Goal: Task Accomplishment & Management: Manage account settings

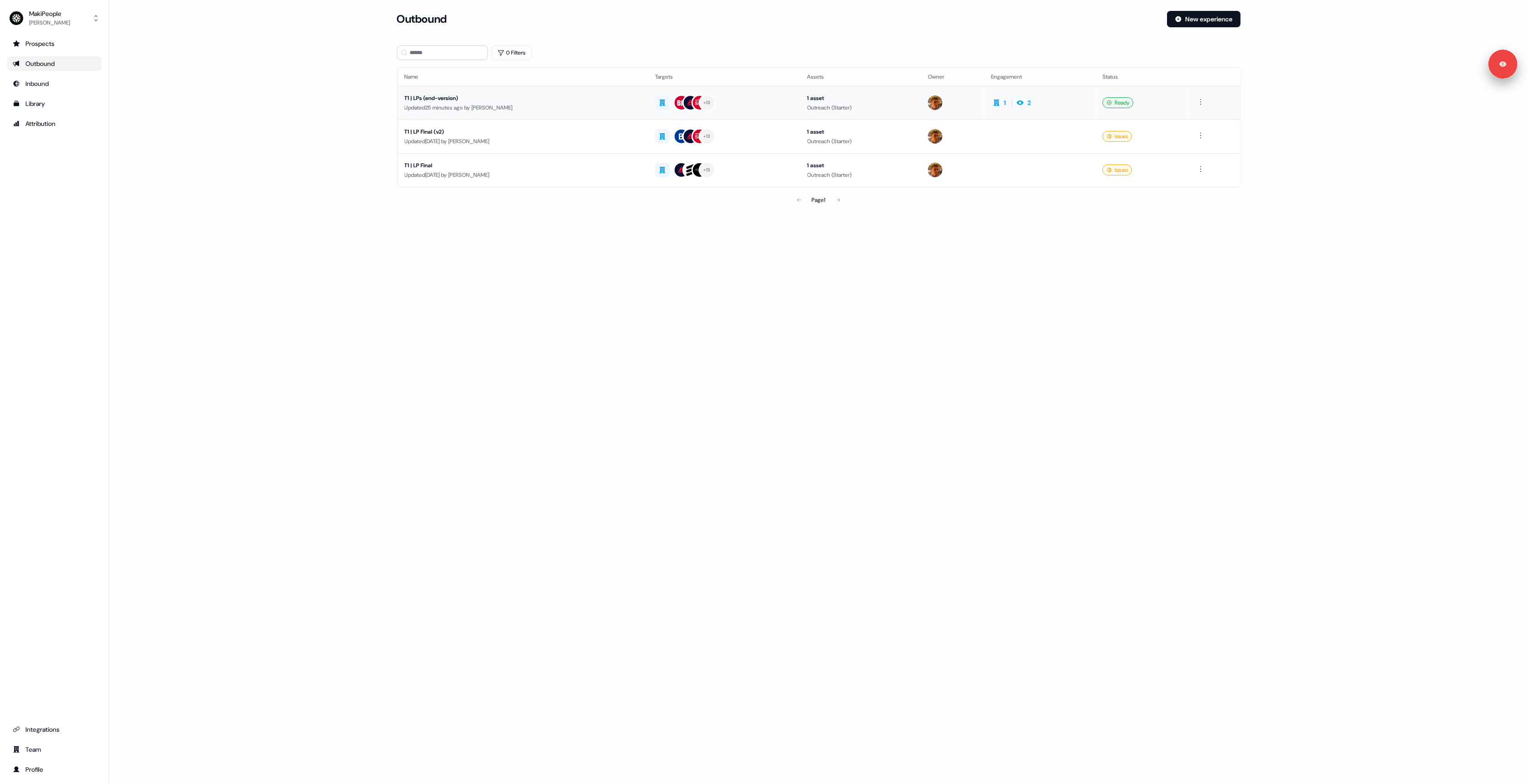
click at [558, 106] on div "Updated 25 minutes ago by Vincent Bonjean" at bounding box center [523, 107] width 236 height 9
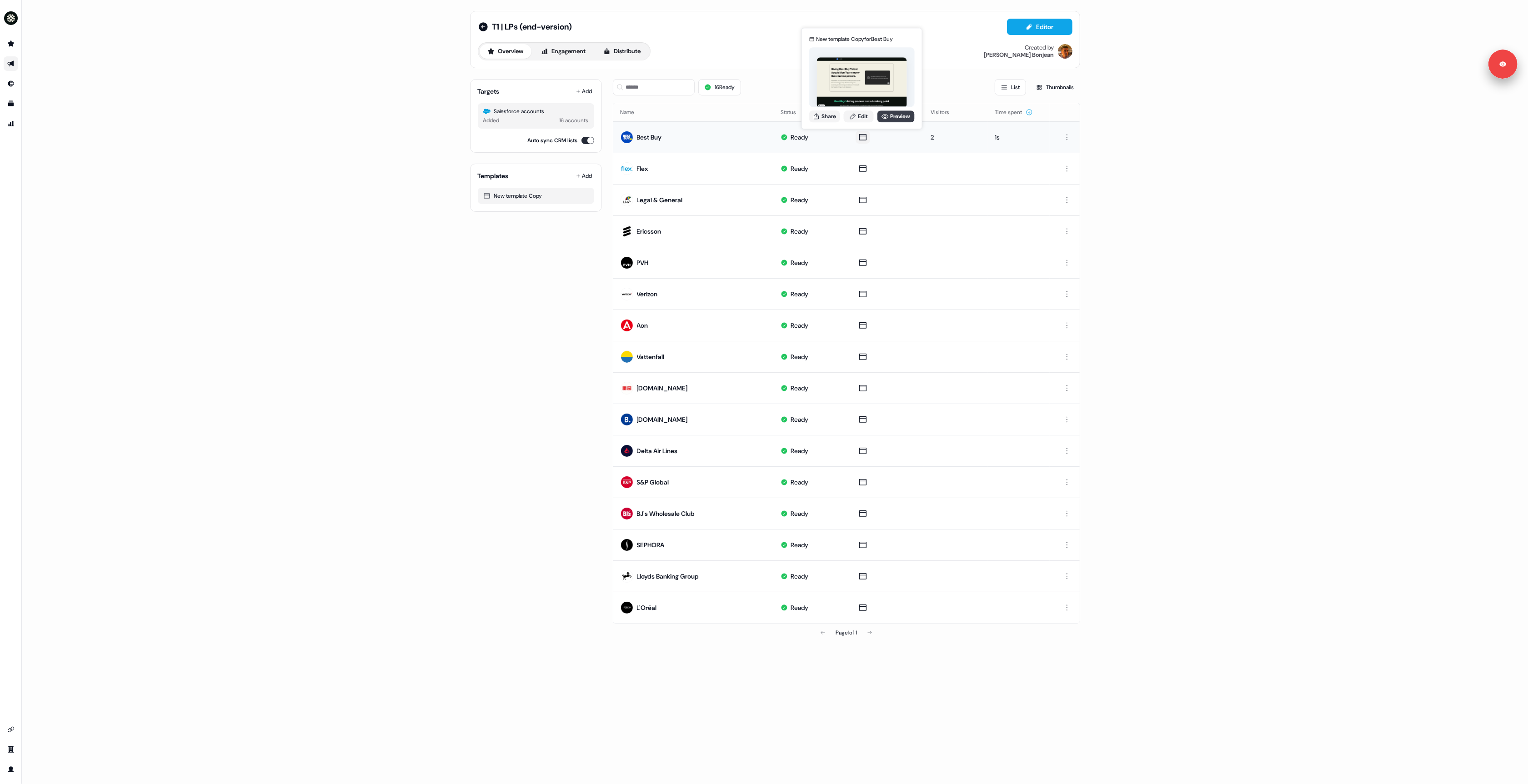
click at [881, 116] on icon at bounding box center [885, 116] width 7 height 7
click at [869, 116] on link "Edit" at bounding box center [859, 116] width 30 height 12
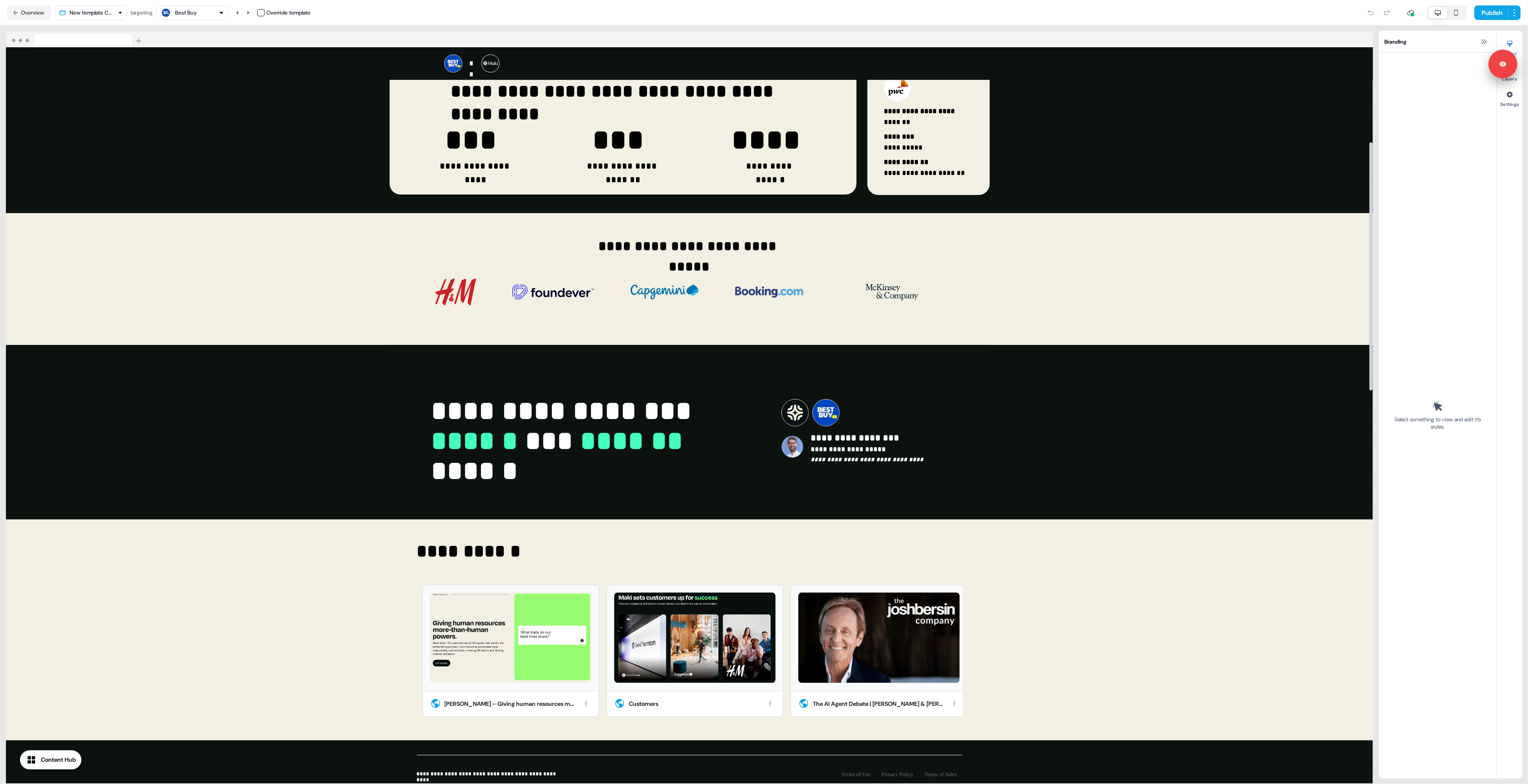
scroll to position [1445, 0]
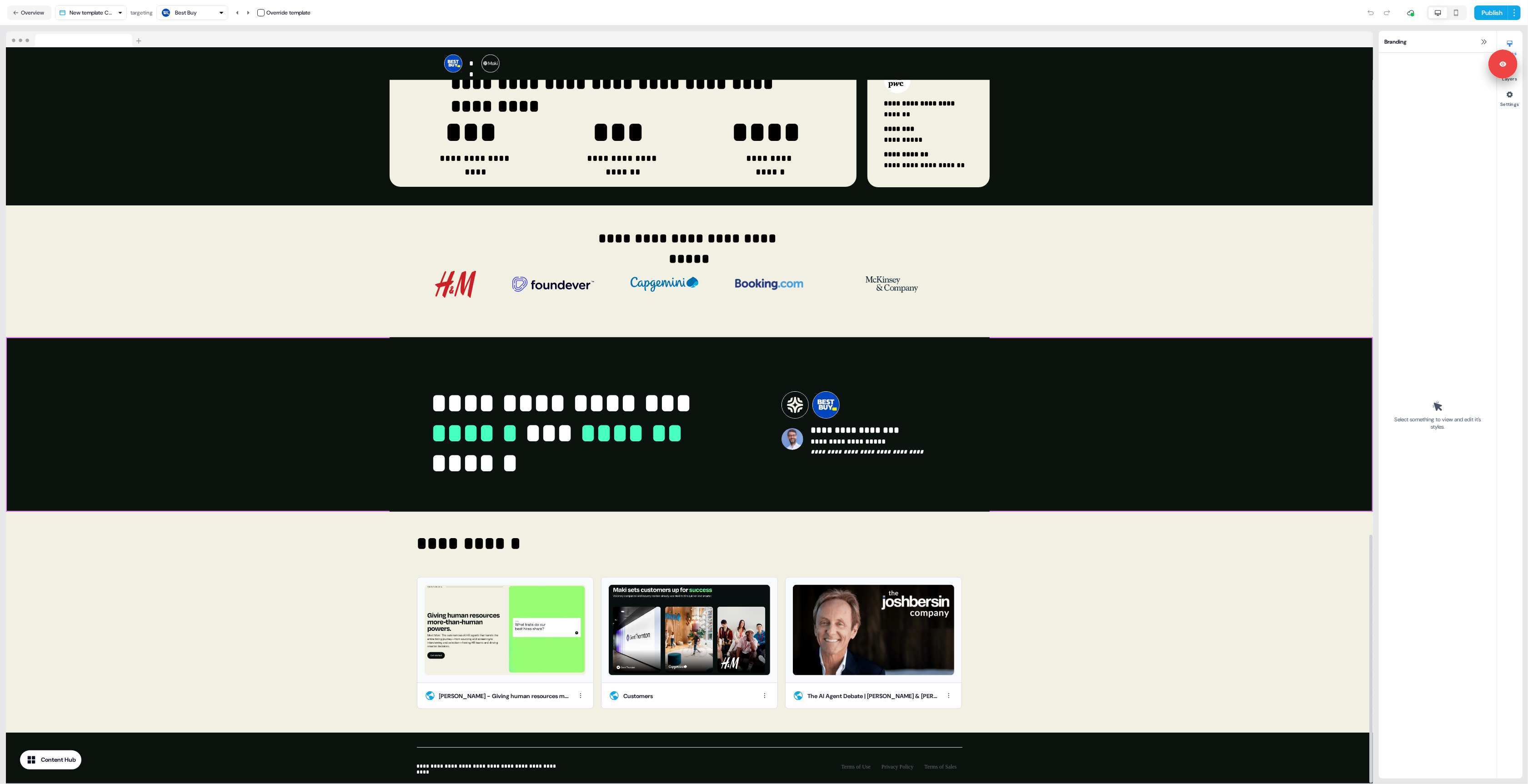
click at [1090, 394] on div "**********" at bounding box center [689, 425] width 1367 height 174
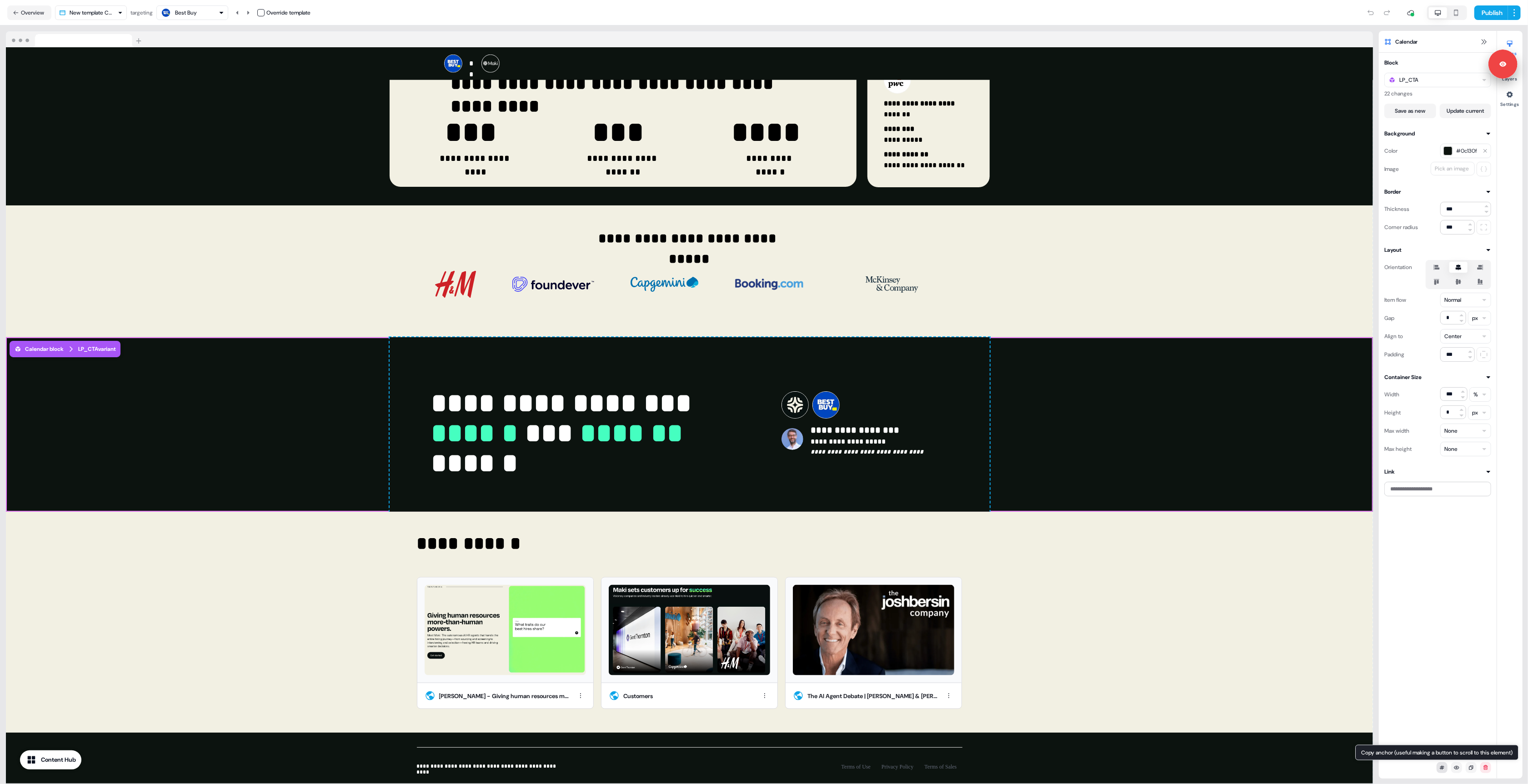
click at [1443, 767] on icon at bounding box center [1442, 767] width 5 height 4
click at [1198, 230] on div "**********" at bounding box center [689, 271] width 1367 height 132
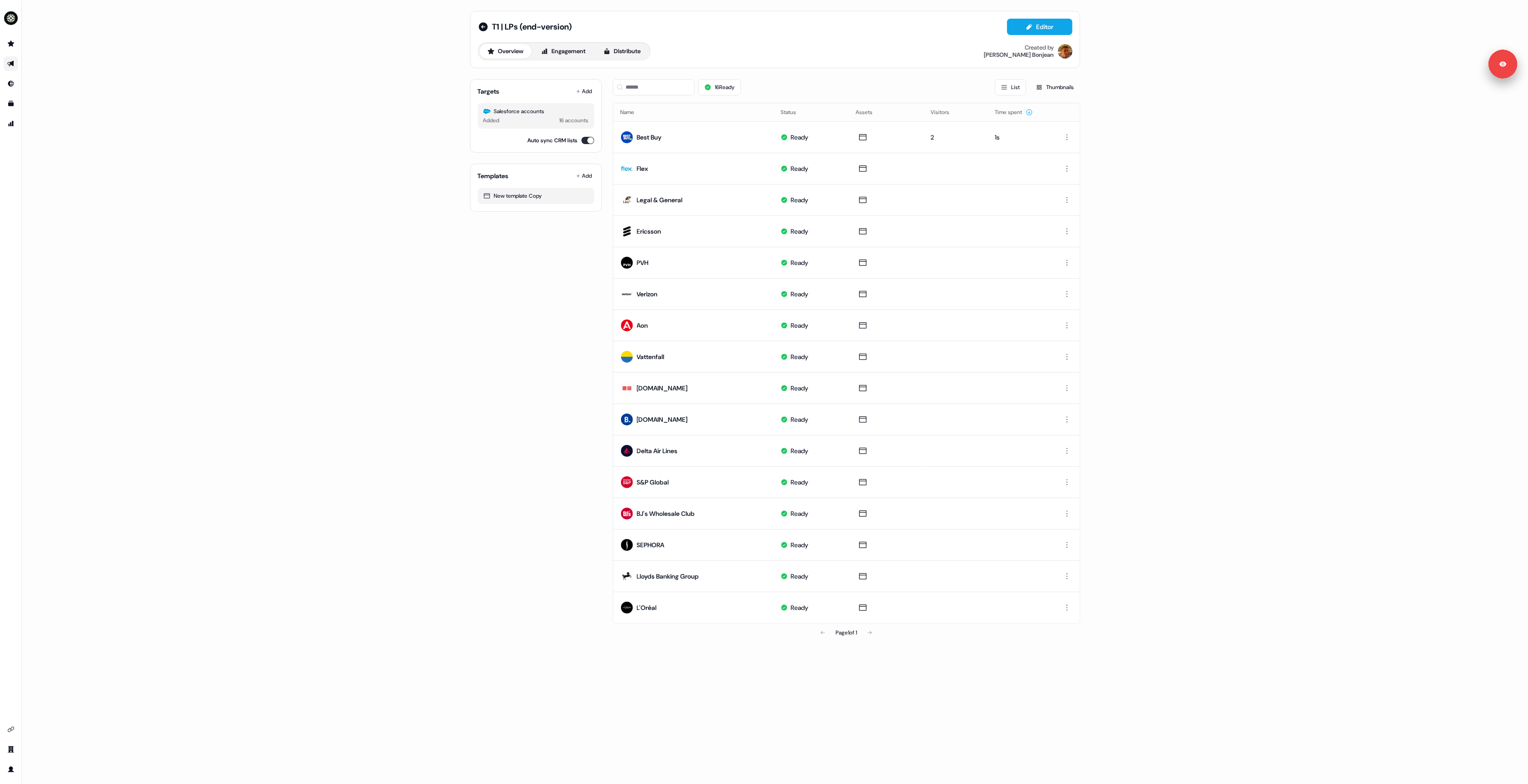
click at [368, 189] on div "T1 | LPs (end-version) Editor Overview Engagement Distribute Created by [PERSON…" at bounding box center [775, 392] width 1506 height 784
click at [483, 167] on div "Templates Add New template Copy" at bounding box center [536, 187] width 132 height 48
click at [15, 108] on link "Go to templates" at bounding box center [11, 103] width 15 height 15
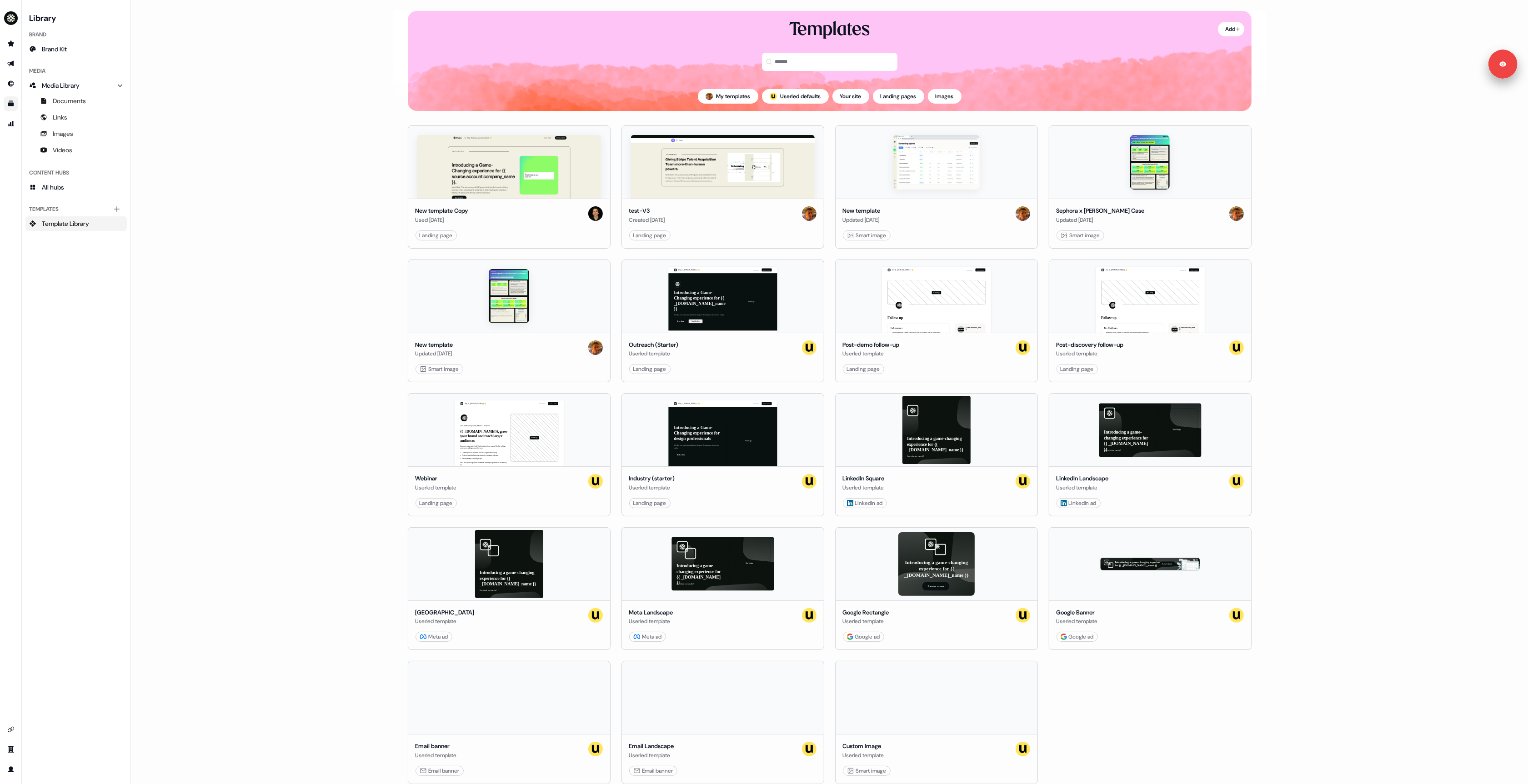
click at [297, 192] on main "Loading... Add Templates My templates ; Userled defaults Your site Landing page…" at bounding box center [829, 392] width 1397 height 784
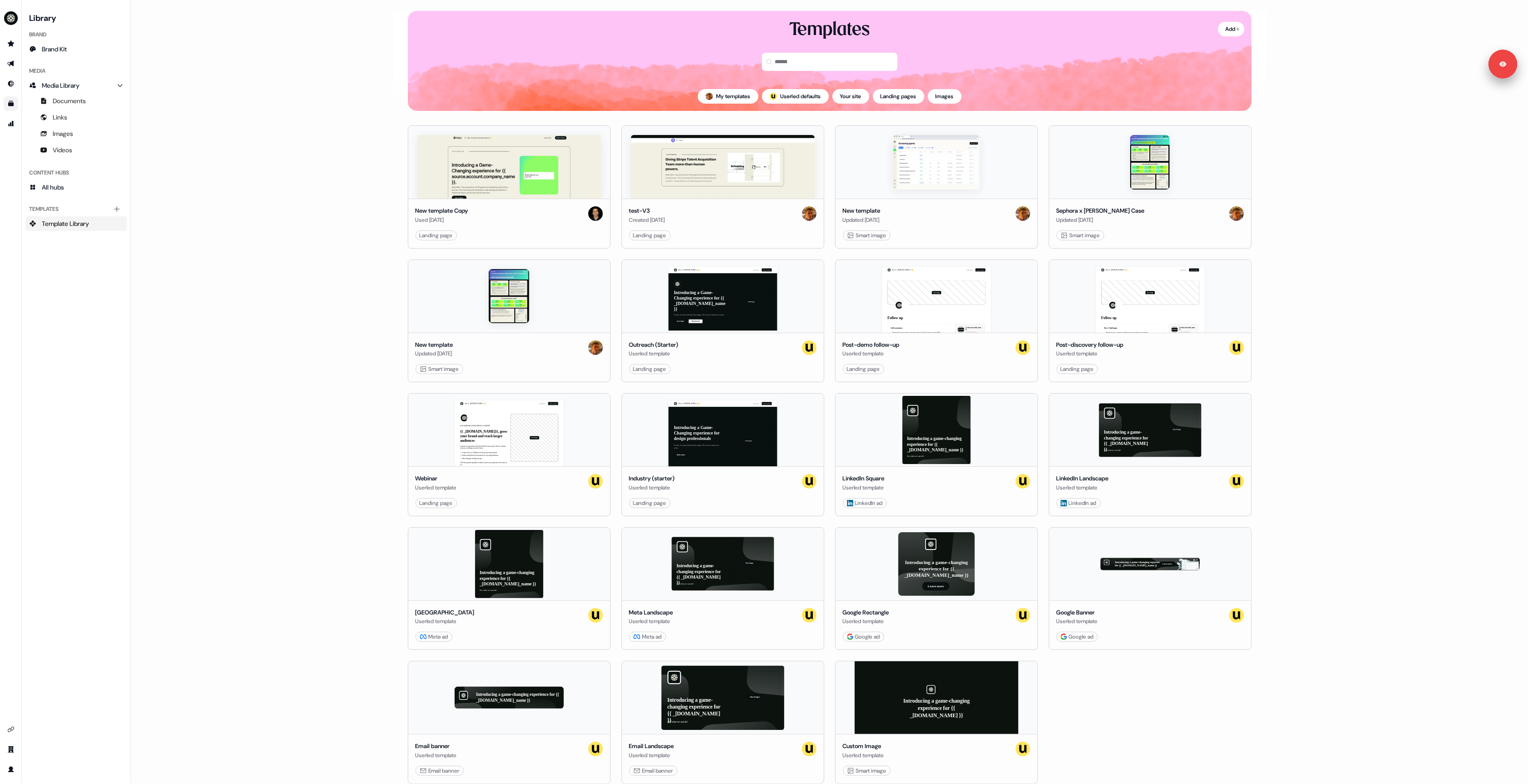
click at [4, 55] on ul "side nav menu" at bounding box center [11, 83] width 21 height 94
click at [9, 58] on link "Go to outbound experience" at bounding box center [11, 63] width 15 height 15
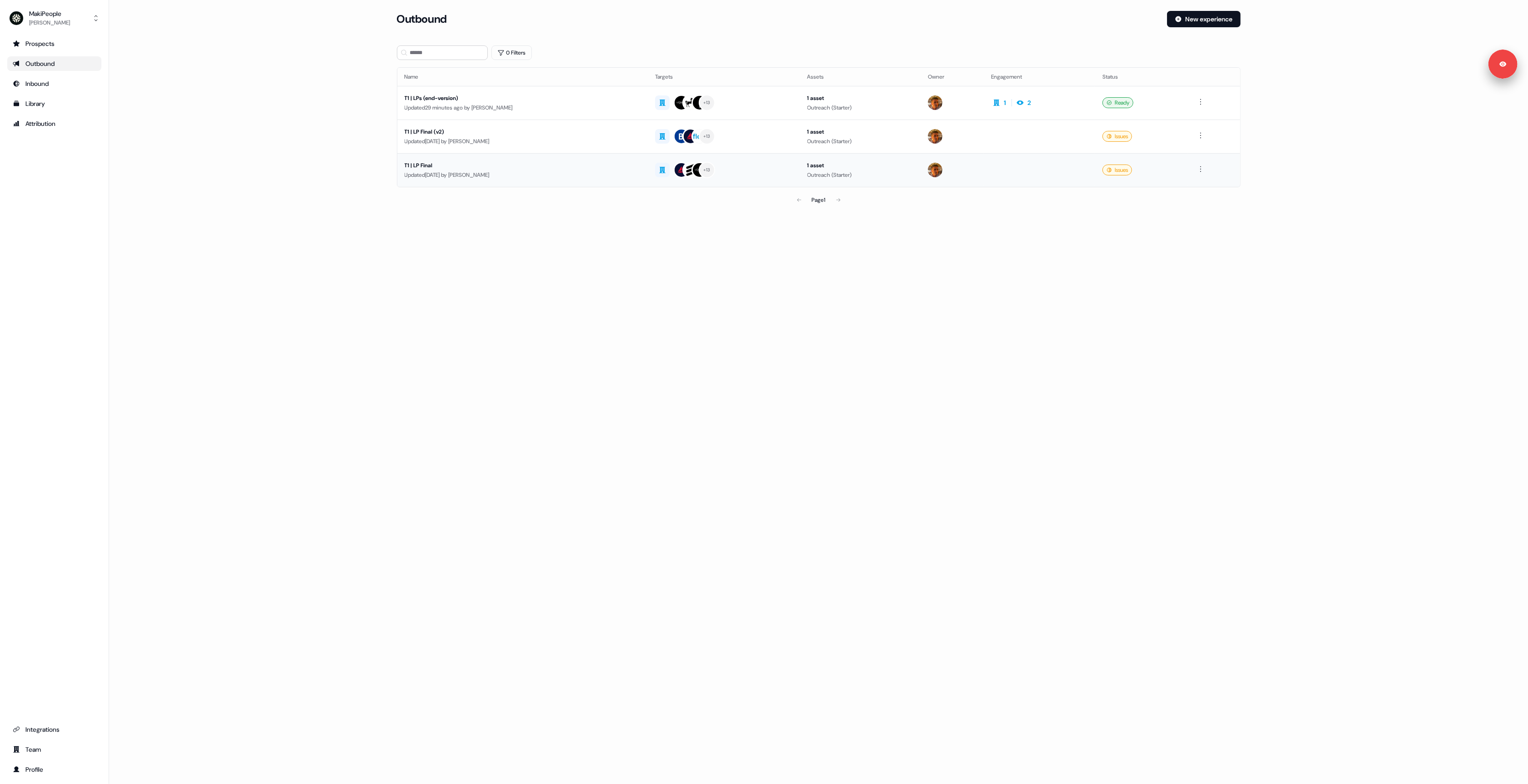
click at [538, 171] on div "Updated 5 days ago by Vincent Bonjean" at bounding box center [523, 174] width 236 height 9
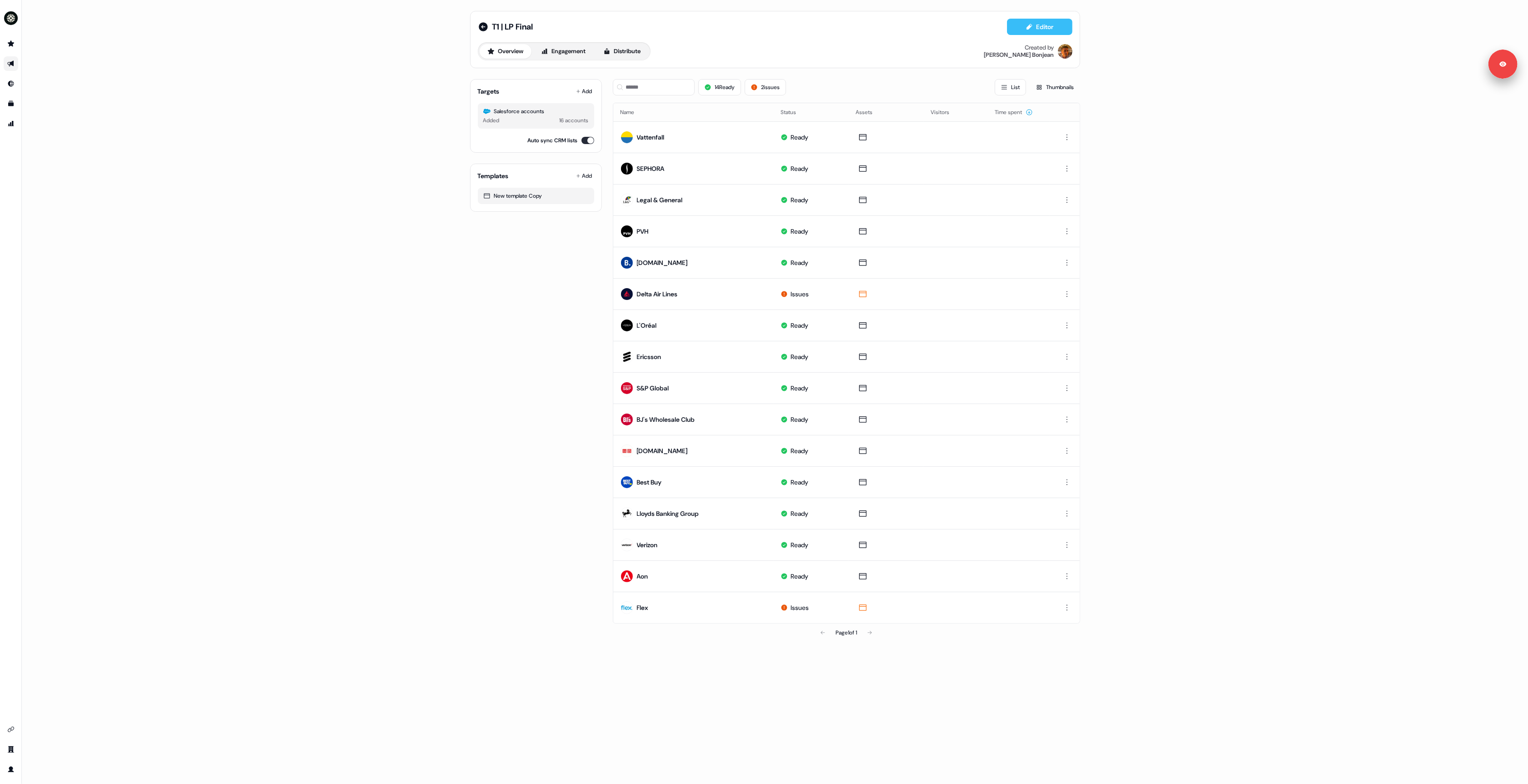
click at [1017, 28] on button "Editor" at bounding box center [1040, 27] width 65 height 17
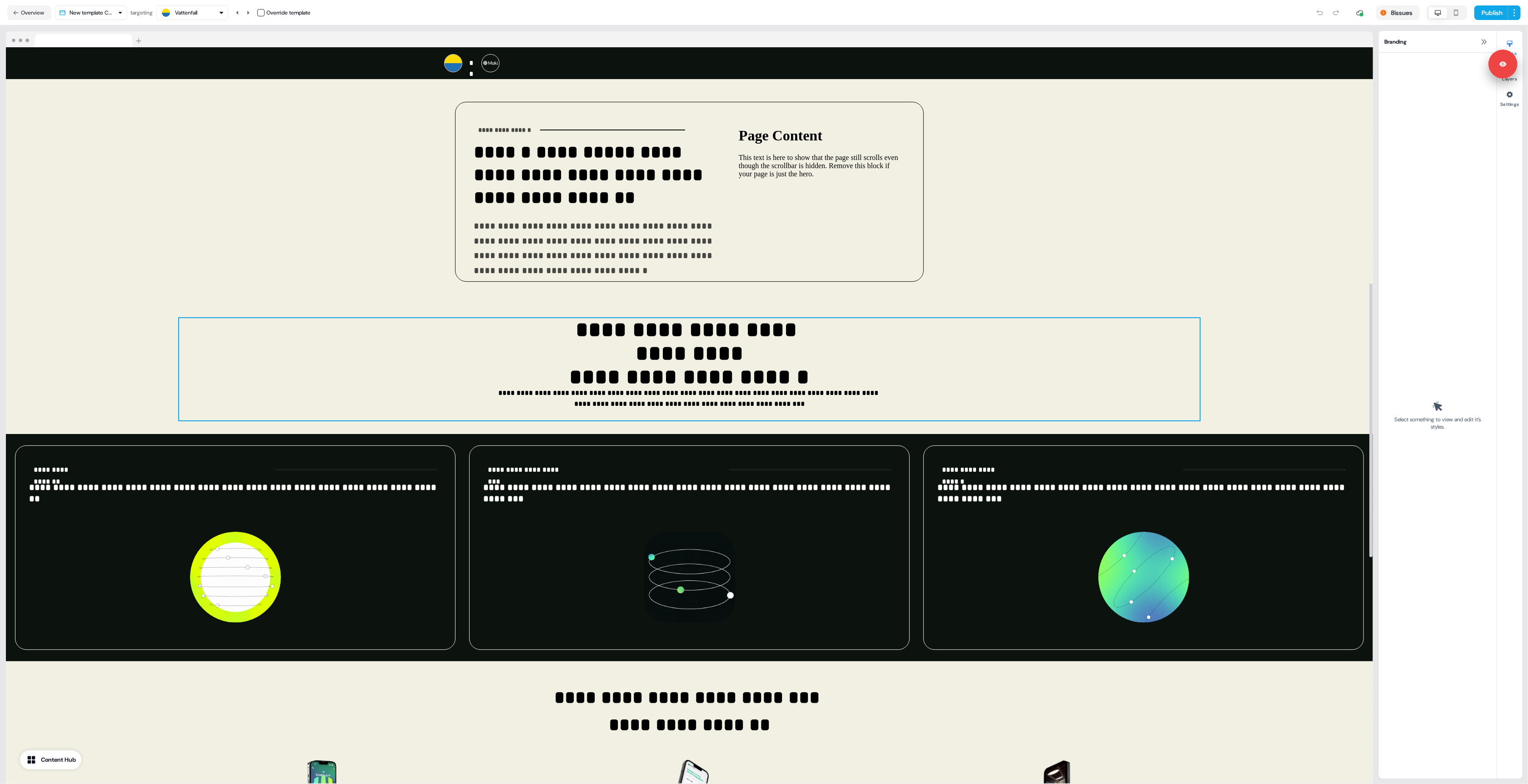
scroll to position [1240, 0]
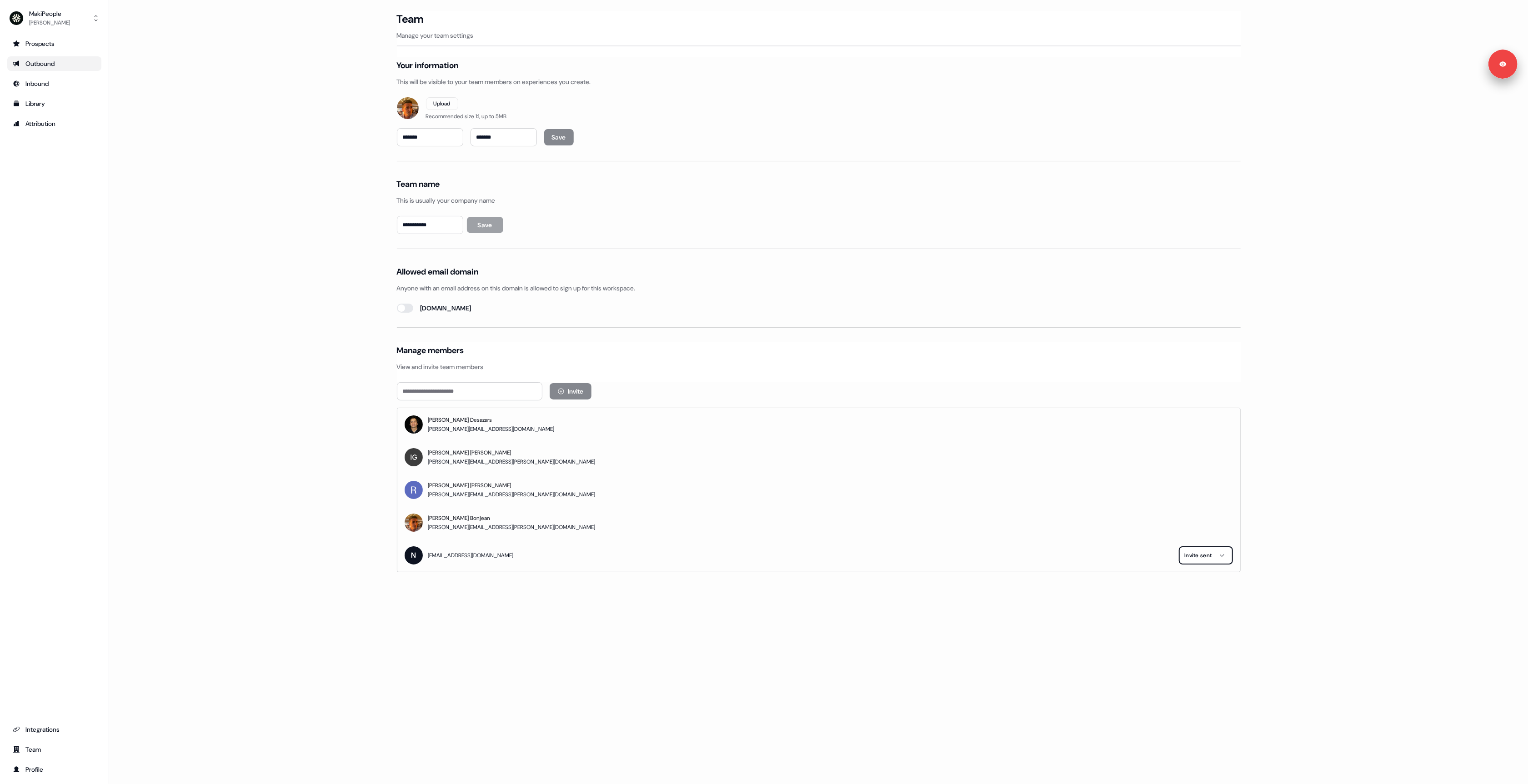
click at [47, 63] on div "Outbound" at bounding box center [54, 63] width 83 height 9
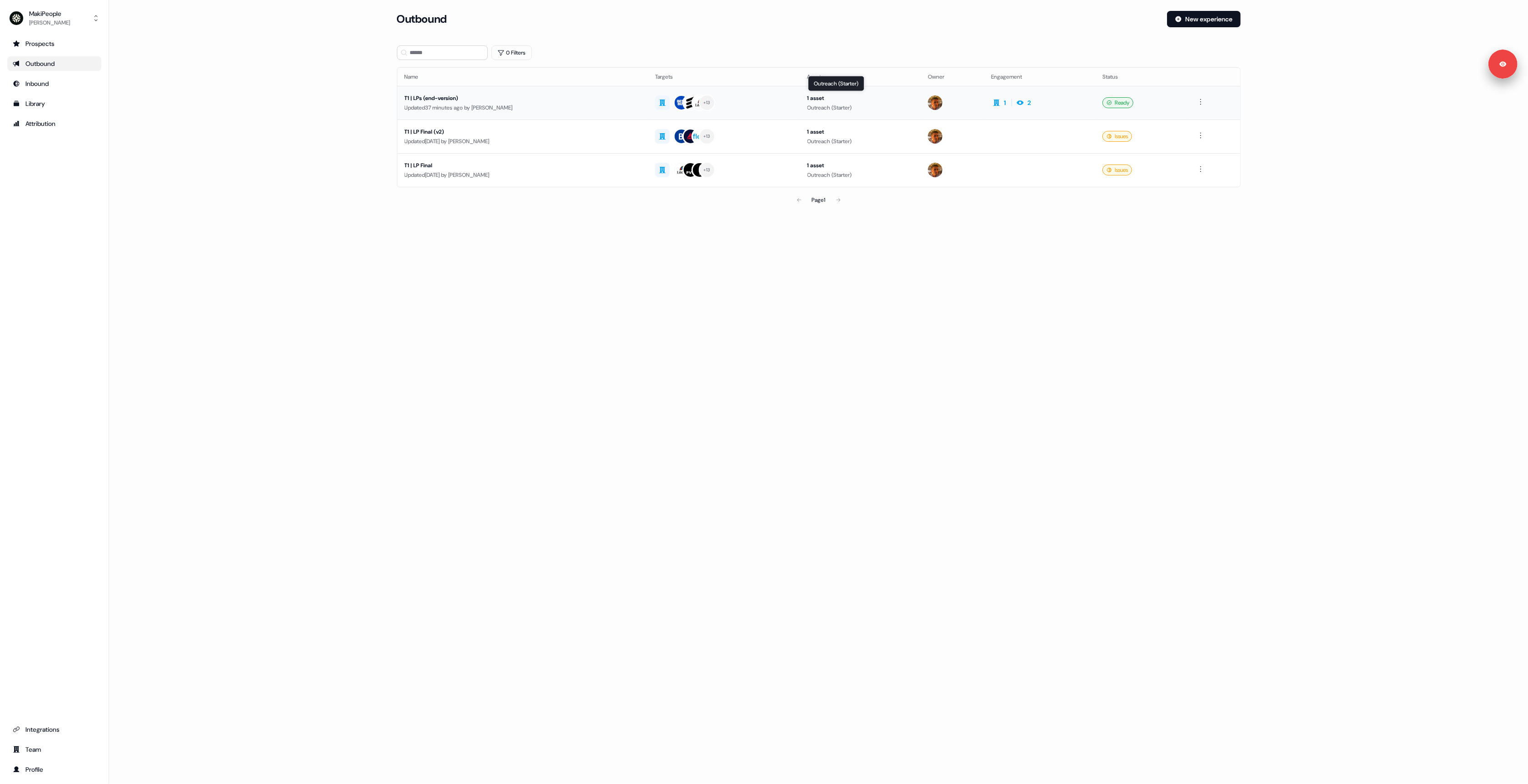
click at [842, 104] on div "Outreach (Starter)" at bounding box center [860, 107] width 106 height 9
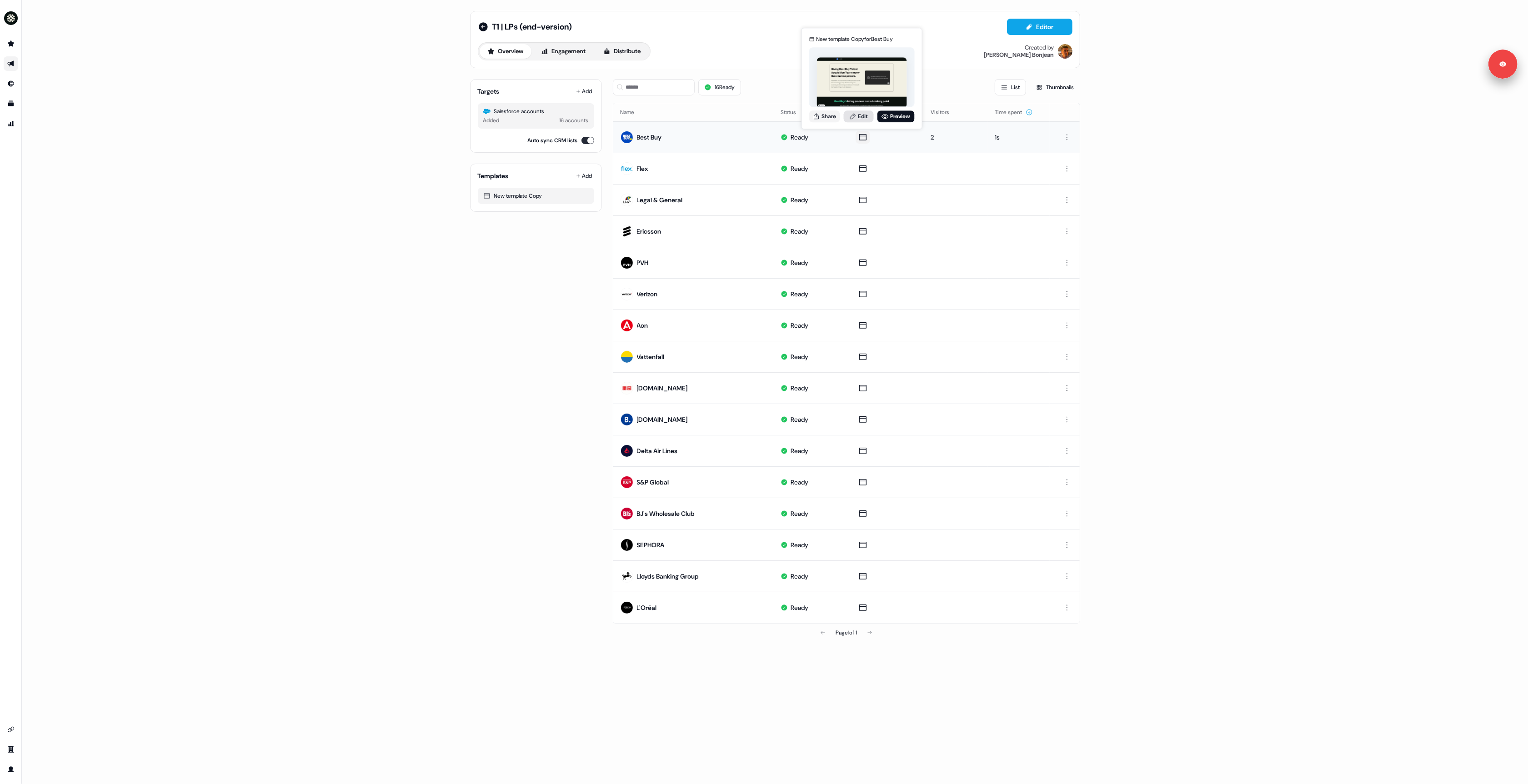
click at [868, 117] on link "Edit" at bounding box center [859, 116] width 30 height 12
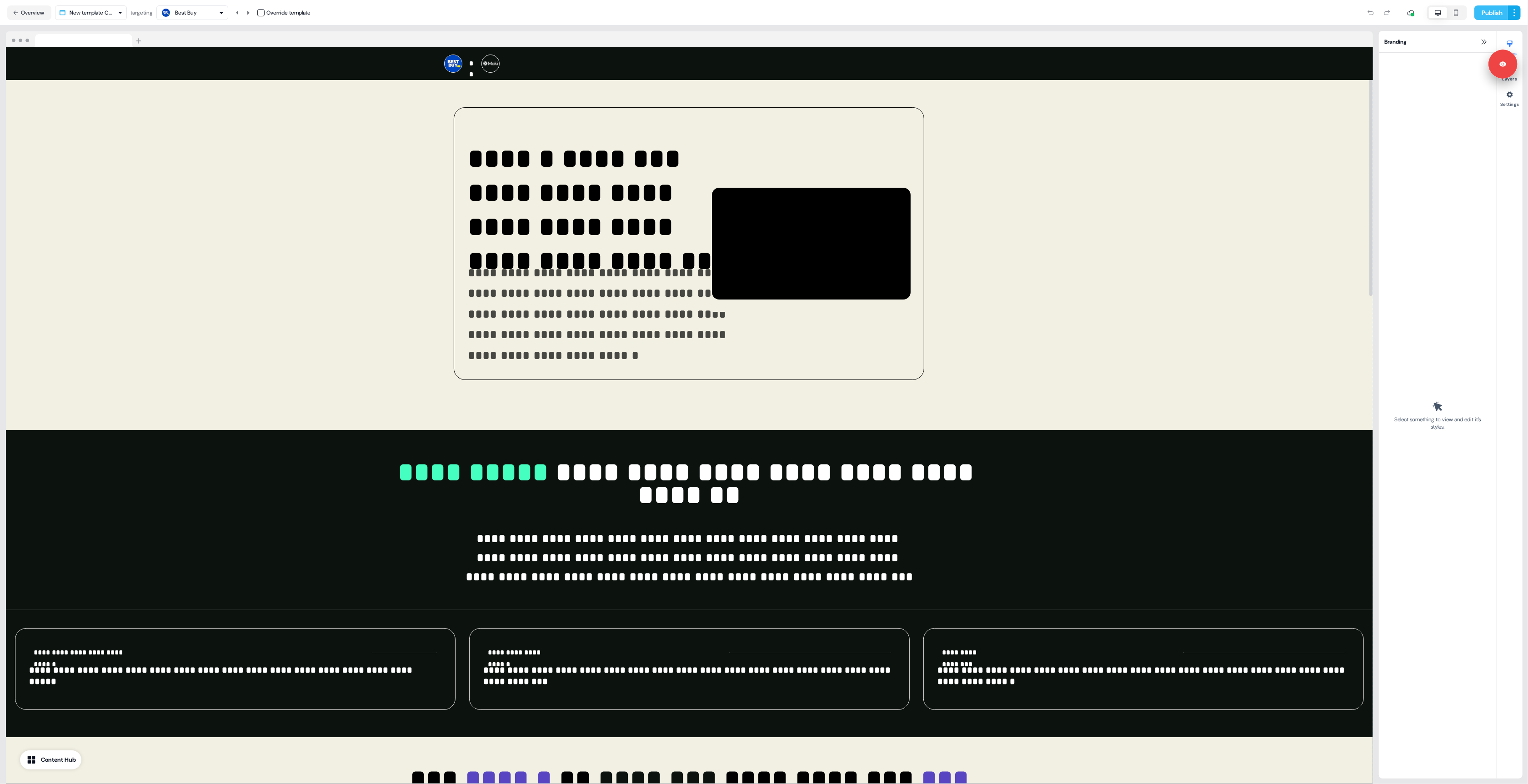
click at [1494, 11] on button "Publish" at bounding box center [1491, 12] width 34 height 15
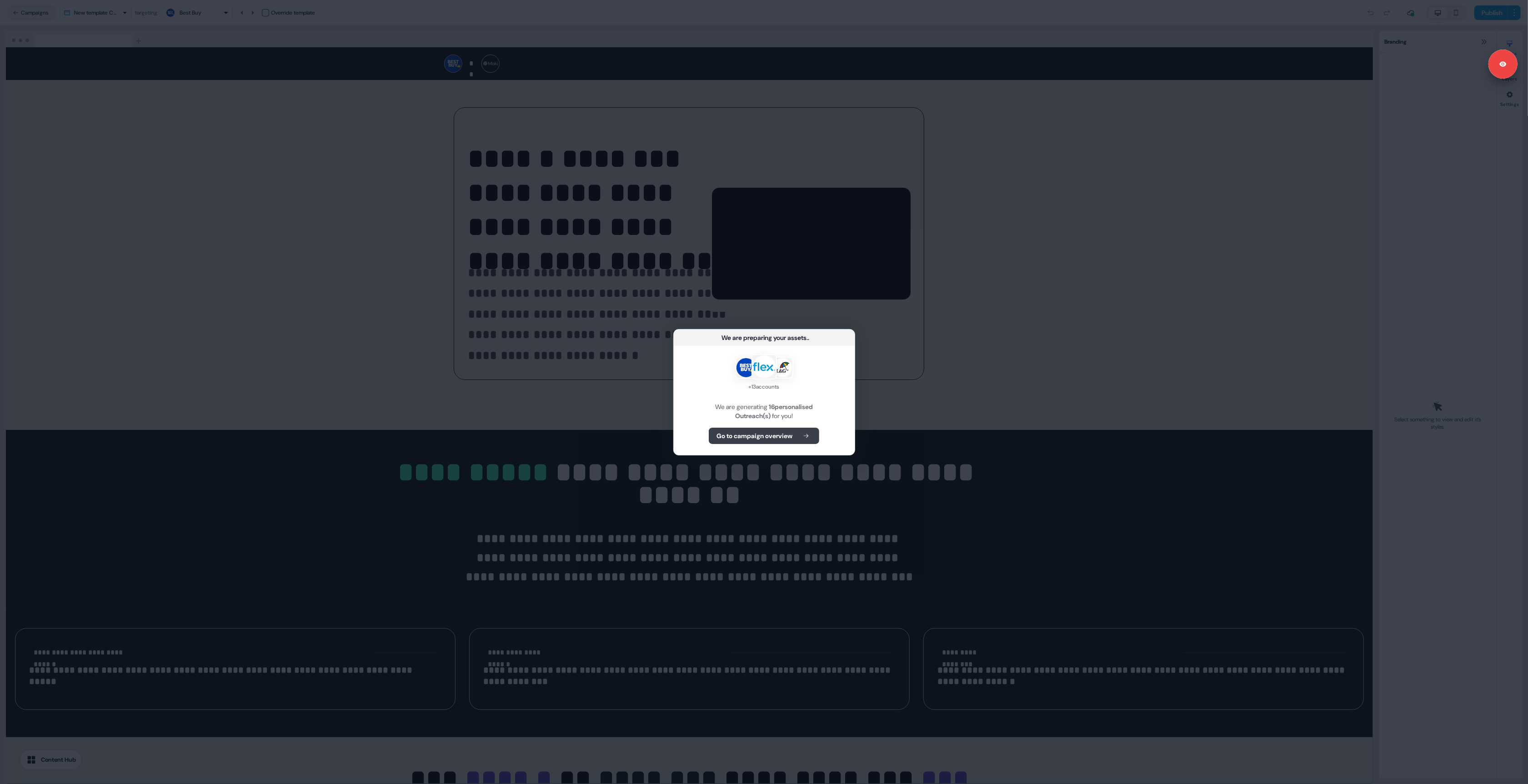
click at [772, 434] on b "Go to campaign overview" at bounding box center [755, 435] width 76 height 9
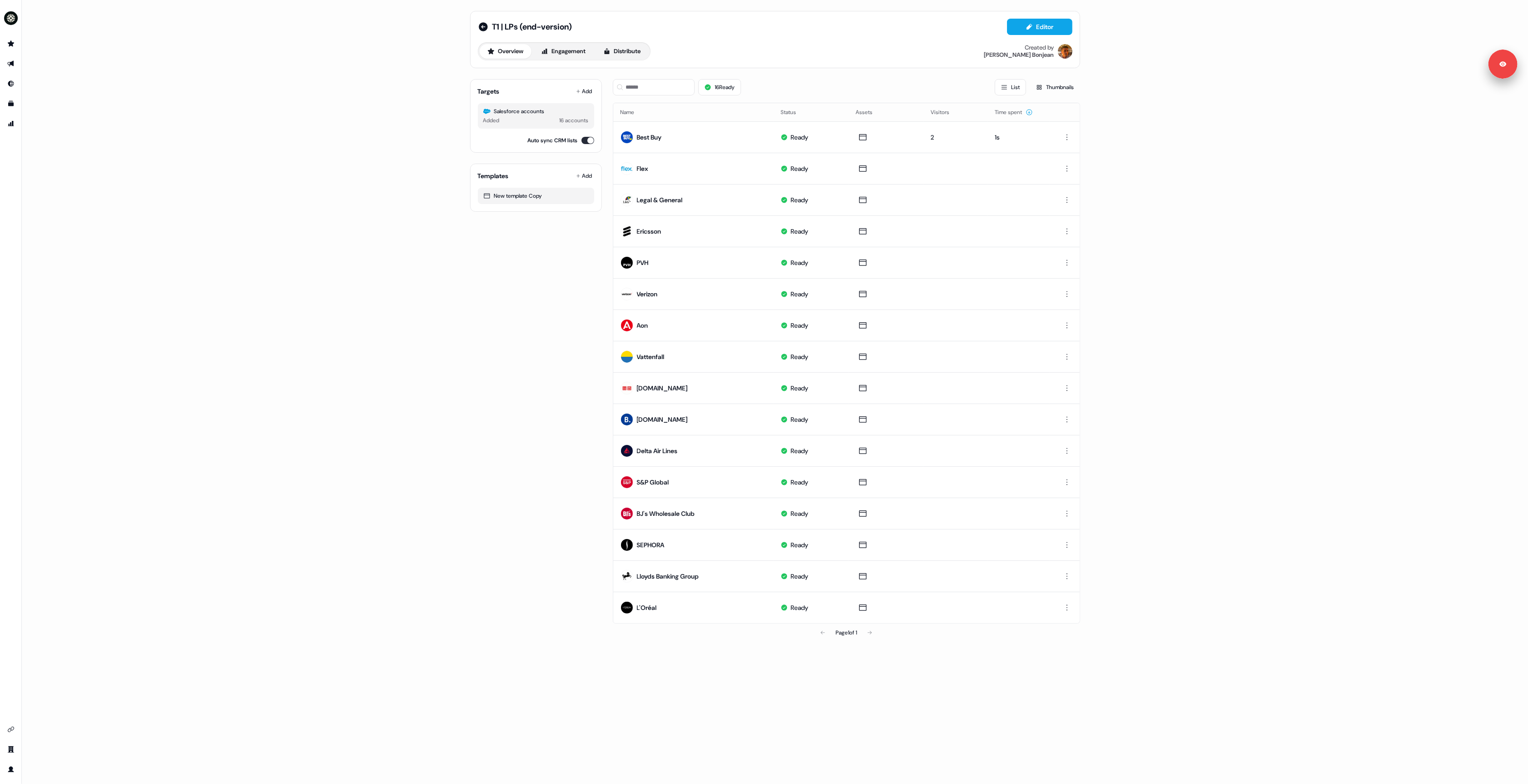
click at [227, 65] on div "T1 | LPs (end-version) Editor Overview Engagement Distribute Created by [PERSON…" at bounding box center [775, 392] width 1506 height 784
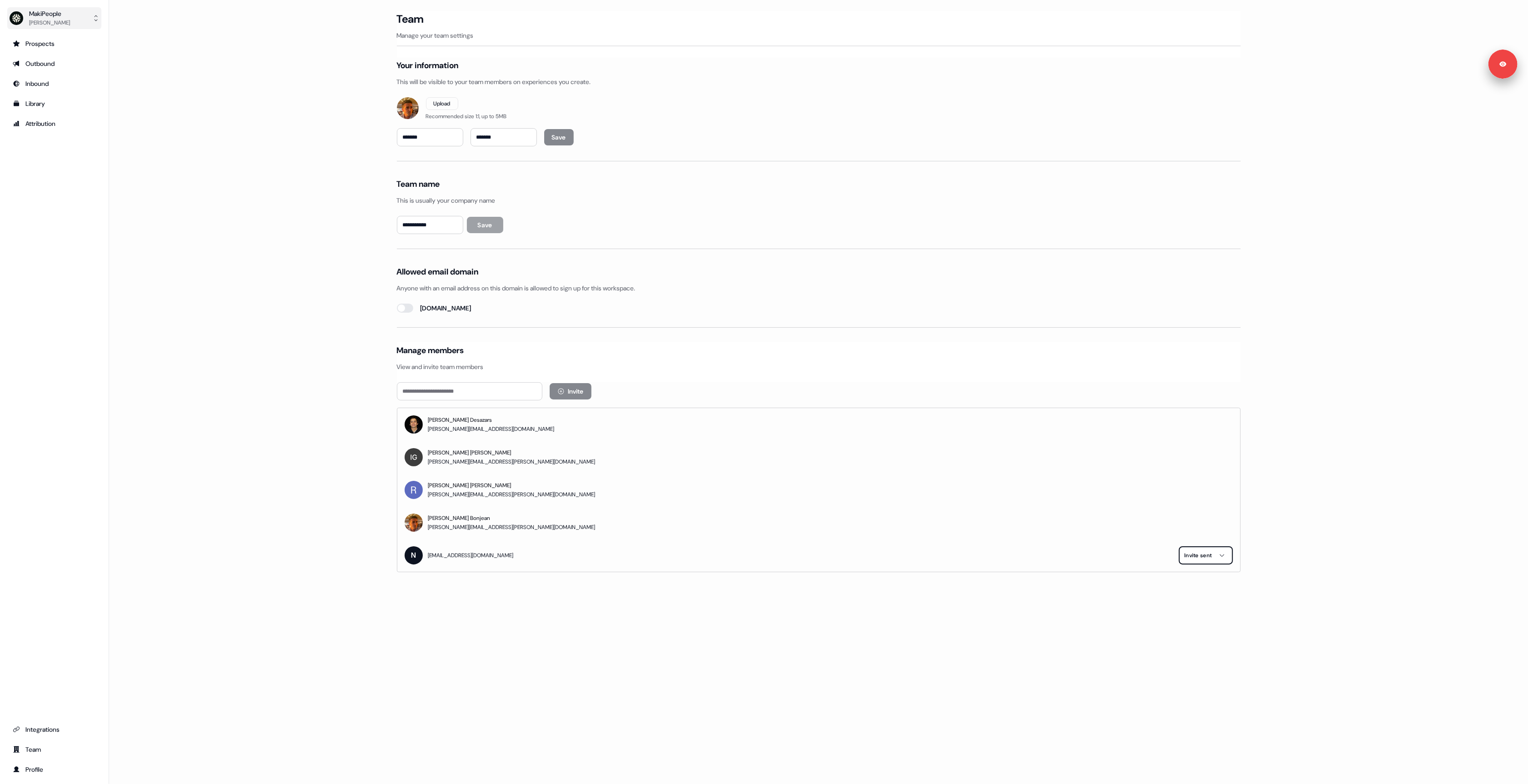
click at [31, 7] on button "MakiPeople Vincent Bonjean" at bounding box center [54, 18] width 94 height 22
click at [47, 75] on div "Logout" at bounding box center [54, 75] width 87 height 17
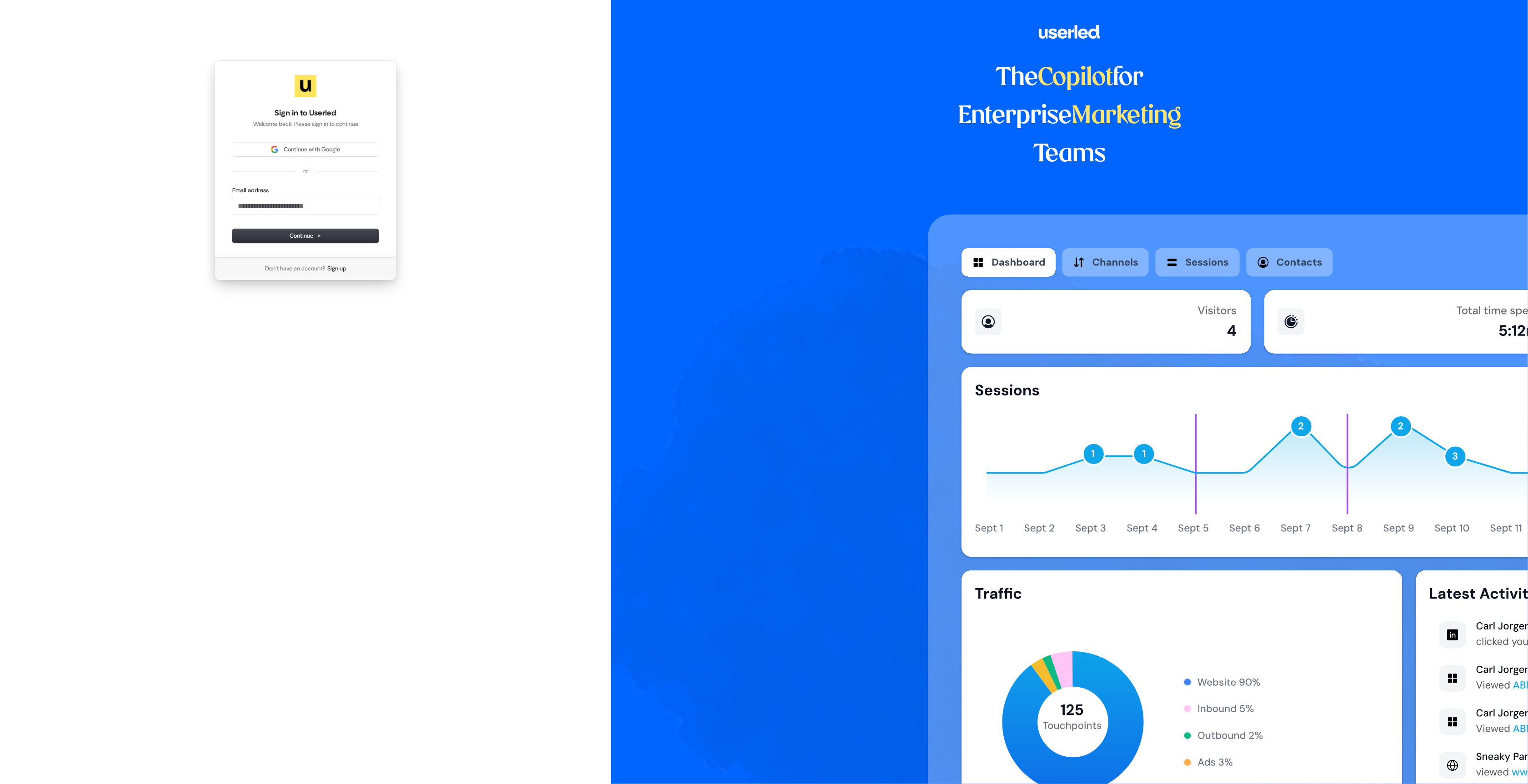
click at [312, 141] on div "Sign in to Userled Welcome back! Please sign in to continue Continue with Googl…" at bounding box center [305, 159] width 183 height 197
click at [310, 148] on span "Continue with Google" at bounding box center [311, 149] width 56 height 8
